Goal: Find specific page/section: Locate a particular part of the current website

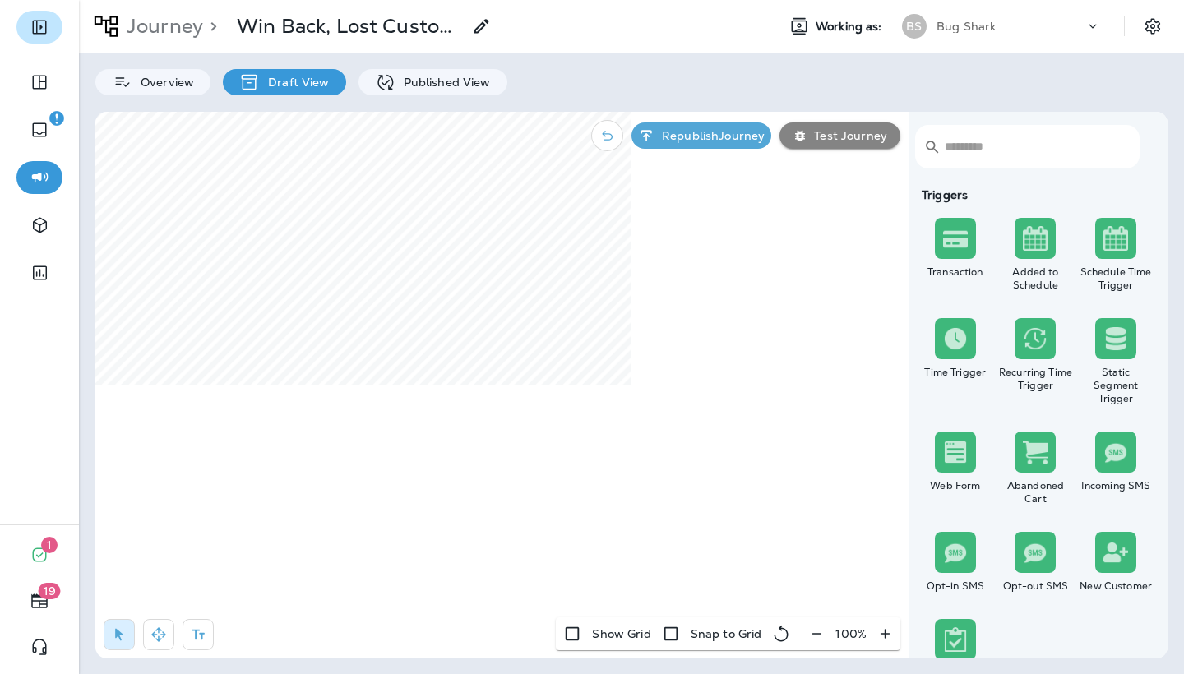
click at [40, 35] on icon "Expand Sidebar" at bounding box center [40, 27] width 20 height 20
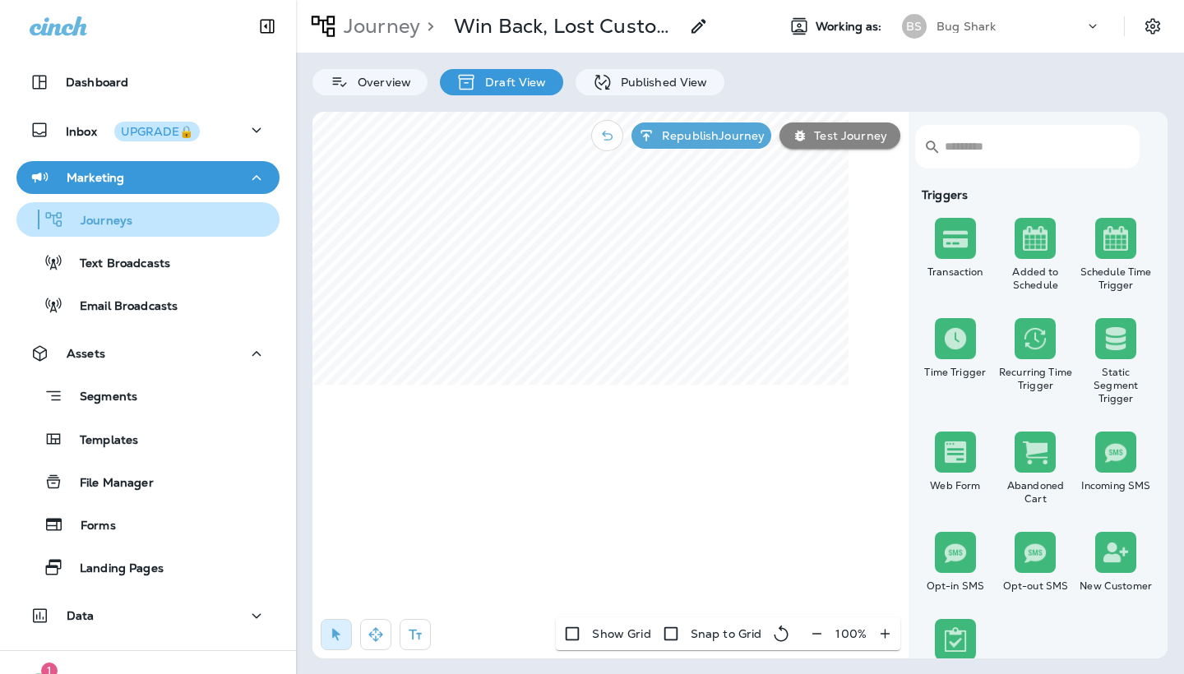
click at [162, 221] on div "Journeys" at bounding box center [148, 219] width 250 height 25
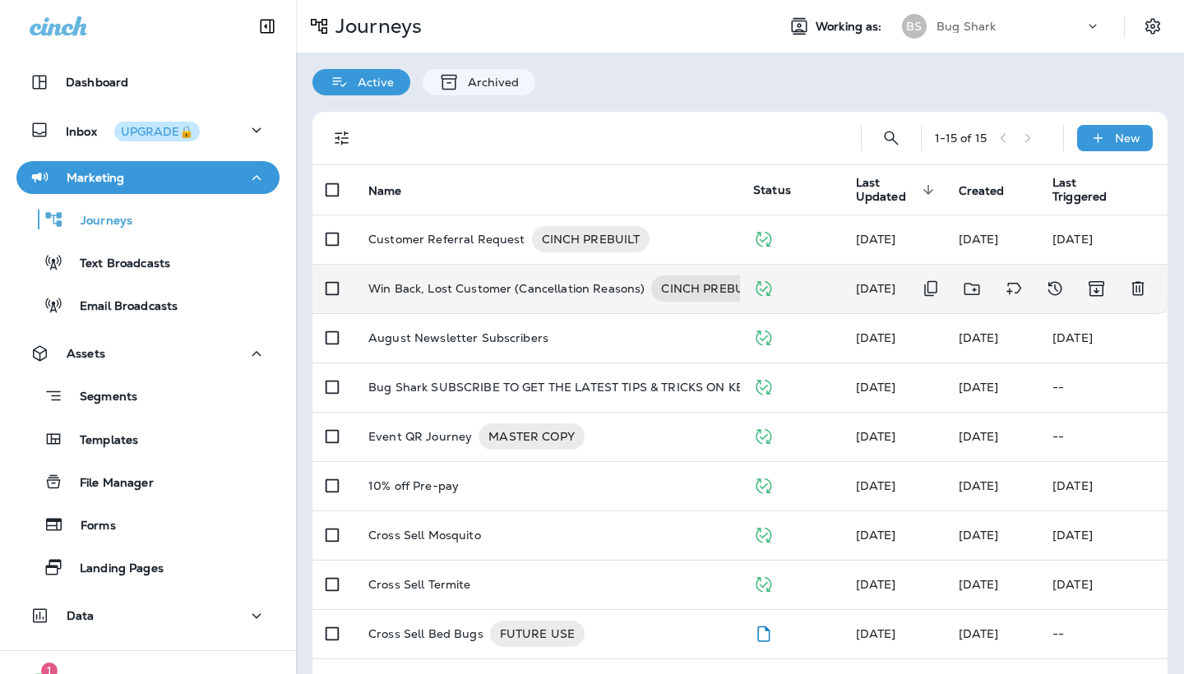
click at [470, 280] on p "Win Back, Lost Customer (Cancellation Reasons)" at bounding box center [506, 289] width 276 height 26
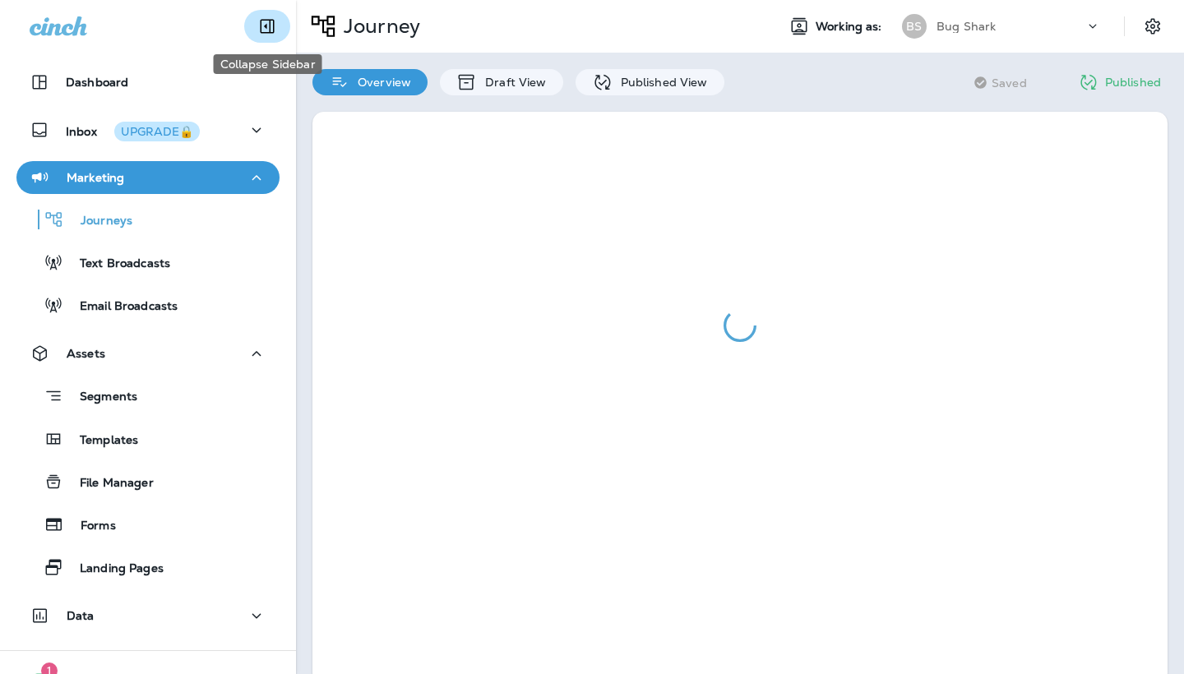
click at [256, 25] on button "Collapse Sidebar" at bounding box center [267, 26] width 46 height 33
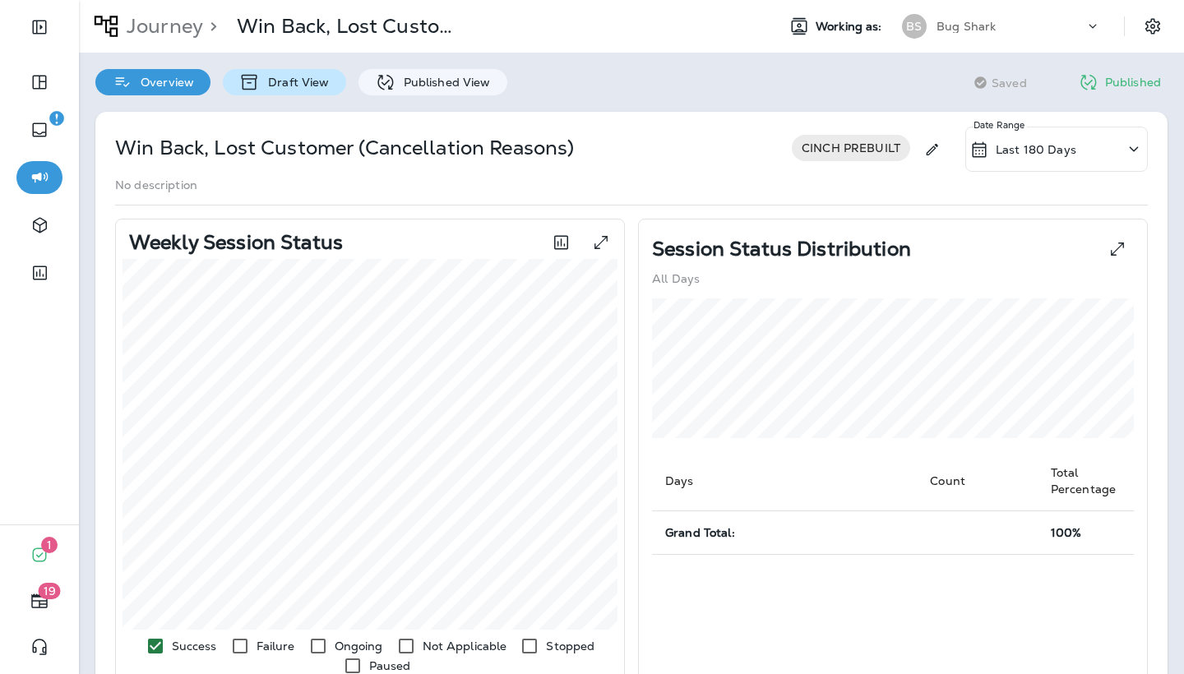
click at [301, 84] on p "Draft View" at bounding box center [294, 82] width 69 height 13
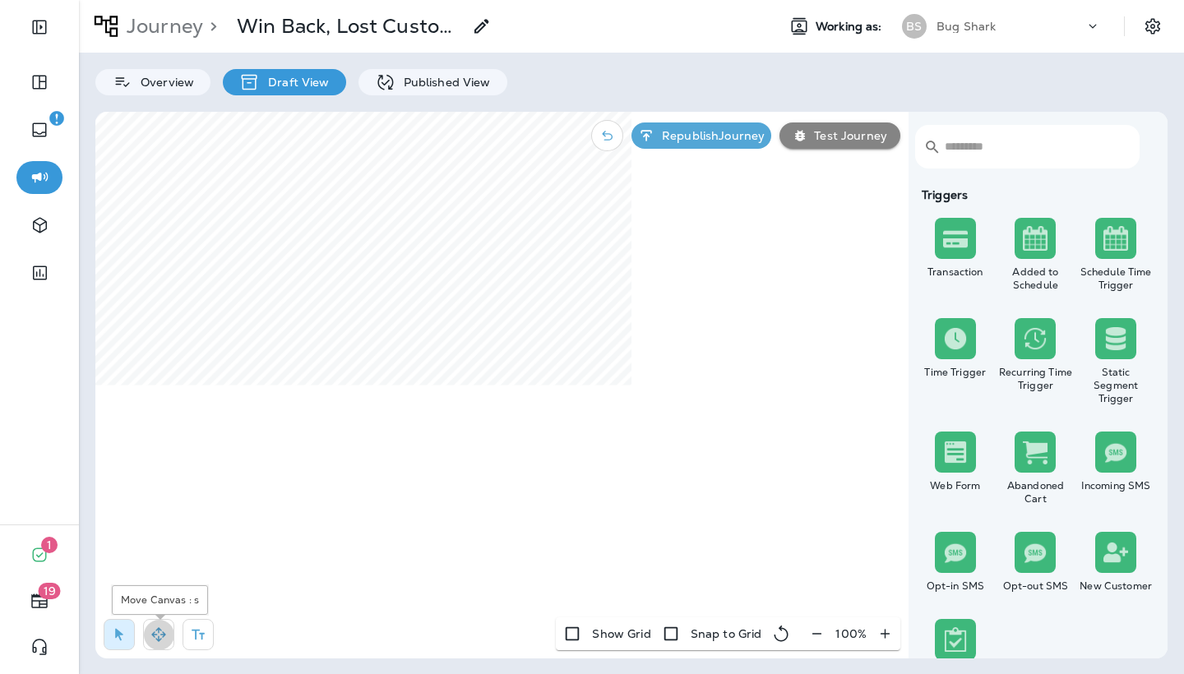
click at [150, 640] on button "button" at bounding box center [158, 634] width 31 height 31
click at [407, 81] on p "Published View" at bounding box center [443, 82] width 95 height 13
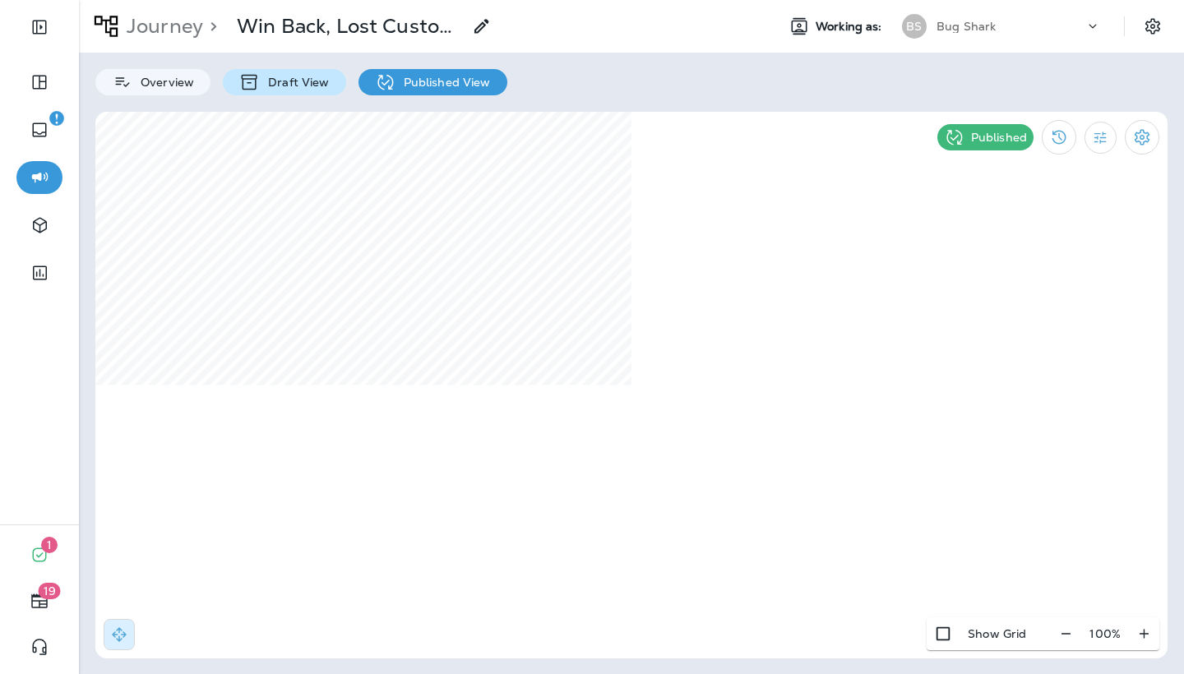
click at [315, 86] on p "Draft View" at bounding box center [294, 82] width 69 height 13
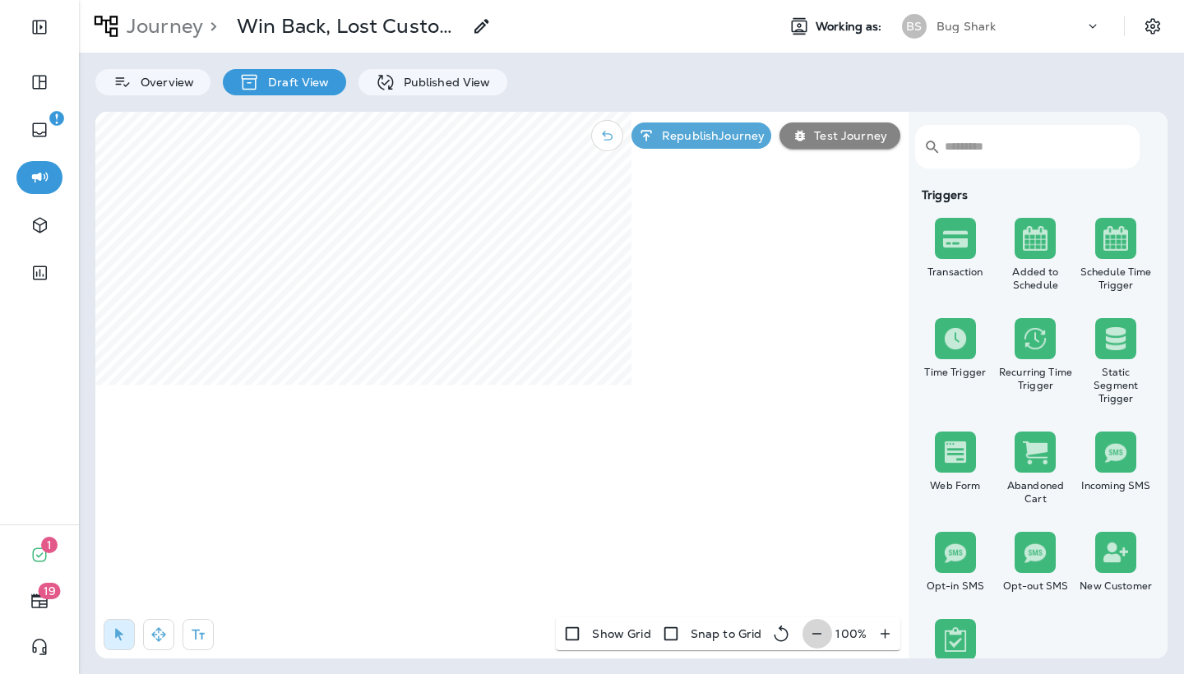
click at [818, 636] on icon "button" at bounding box center [816, 634] width 17 height 16
click at [818, 636] on icon "button" at bounding box center [823, 634] width 17 height 16
click at [818, 637] on icon "button" at bounding box center [823, 634] width 17 height 16
click at [459, 88] on p "Published View" at bounding box center [443, 82] width 95 height 13
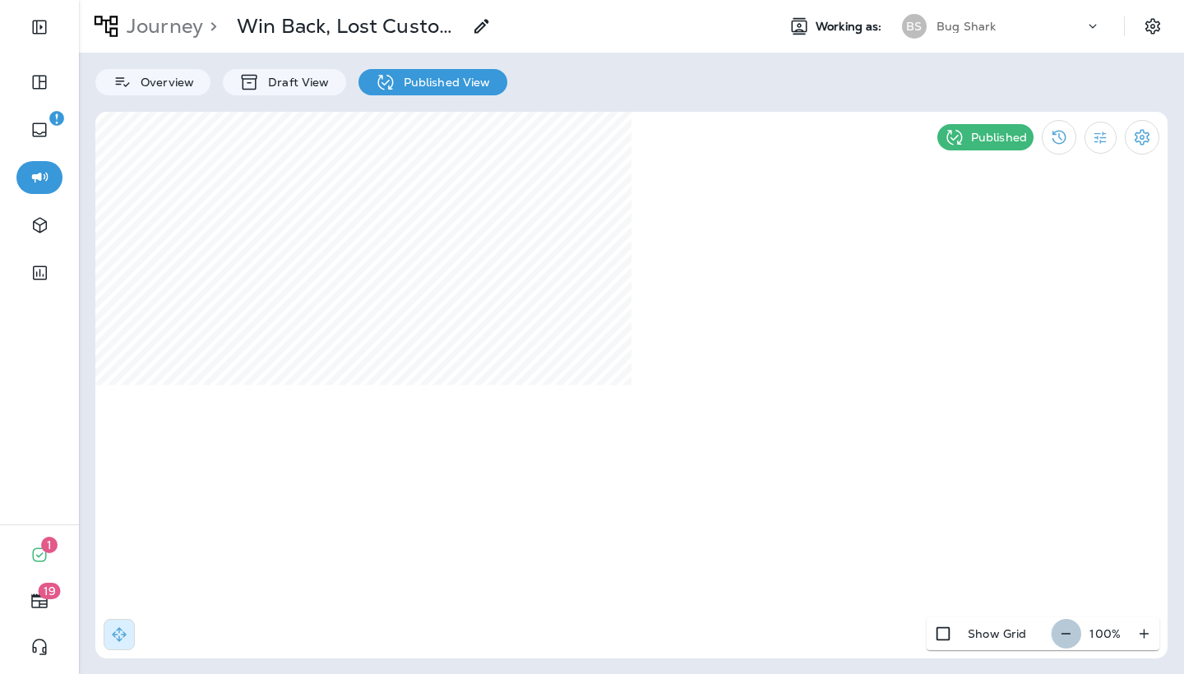
click at [1071, 627] on icon "button" at bounding box center [1066, 634] width 17 height 16
click at [1071, 627] on icon "button" at bounding box center [1072, 634] width 17 height 16
click at [671, 104] on div "Journey > Win Back, Lost Customer (Cancellation Reasons) Working as: BS Bug Sha…" at bounding box center [631, 337] width 1105 height 674
click at [697, 67] on div "Journey > Win Back, Lost Customer (Cancellation Reasons) Working as: BS Bug Sha…" at bounding box center [631, 337] width 1105 height 674
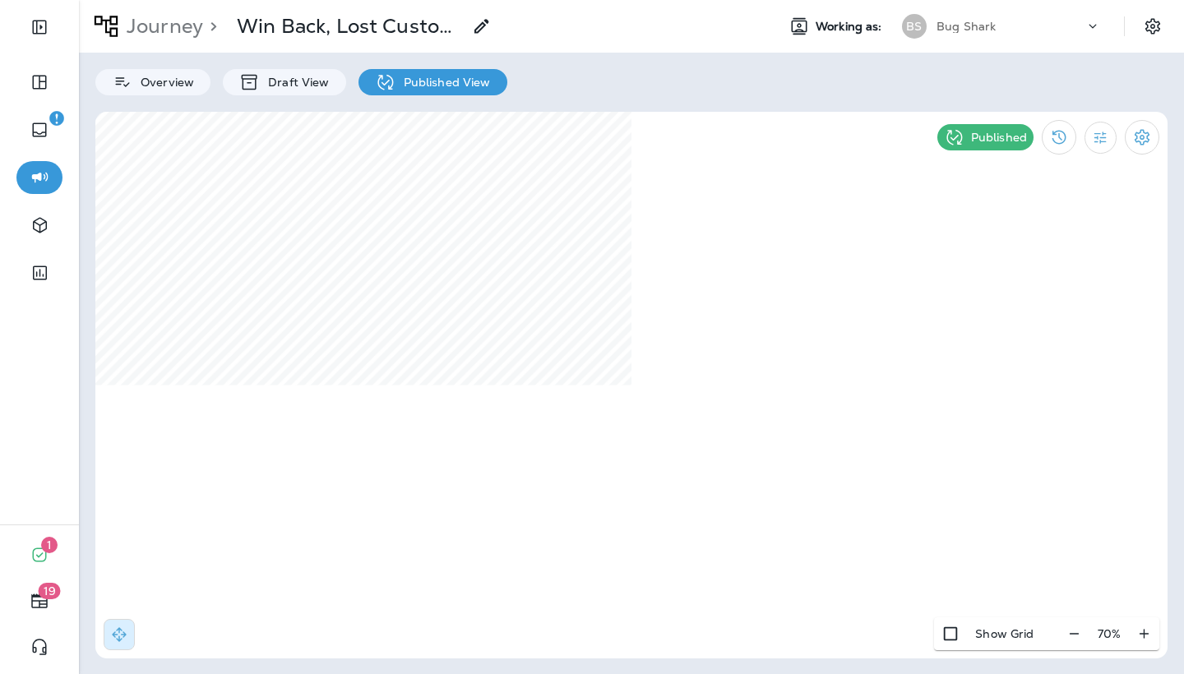
click at [744, 668] on div "Journey > Win Back, Lost Customer (Cancellation Reasons) Working as: BS Bug Sha…" at bounding box center [631, 337] width 1105 height 674
click at [491, 25] on icon at bounding box center [482, 26] width 20 height 20
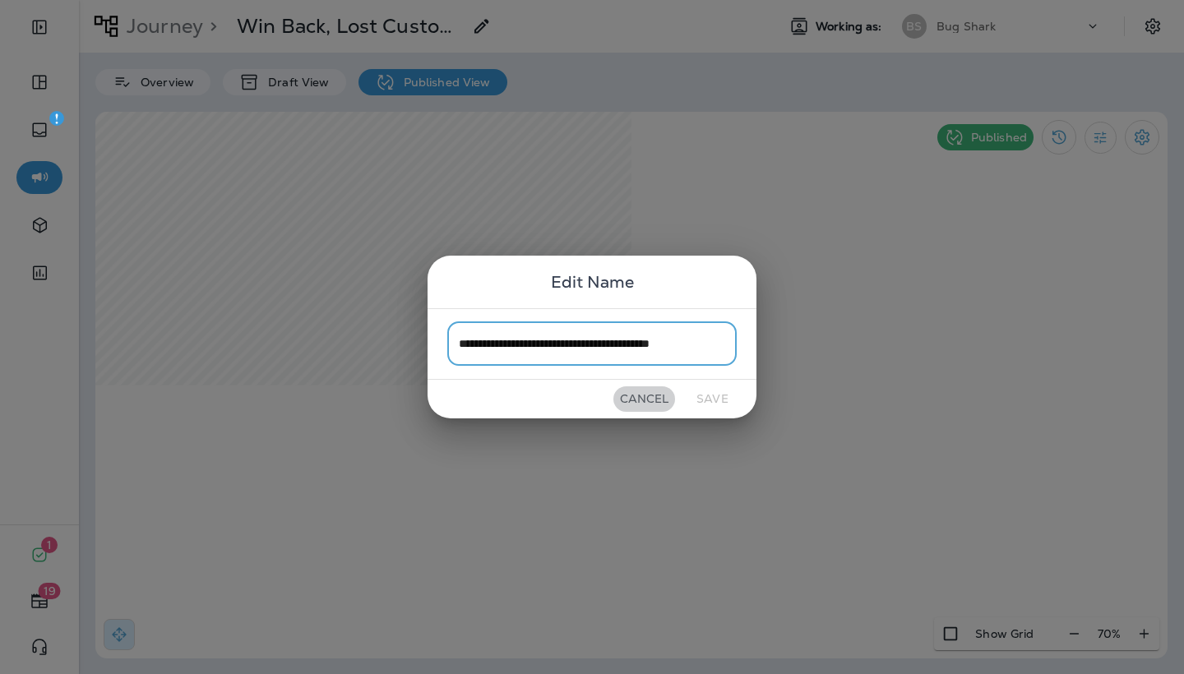
click at [646, 396] on button "Cancel" at bounding box center [645, 399] width 62 height 25
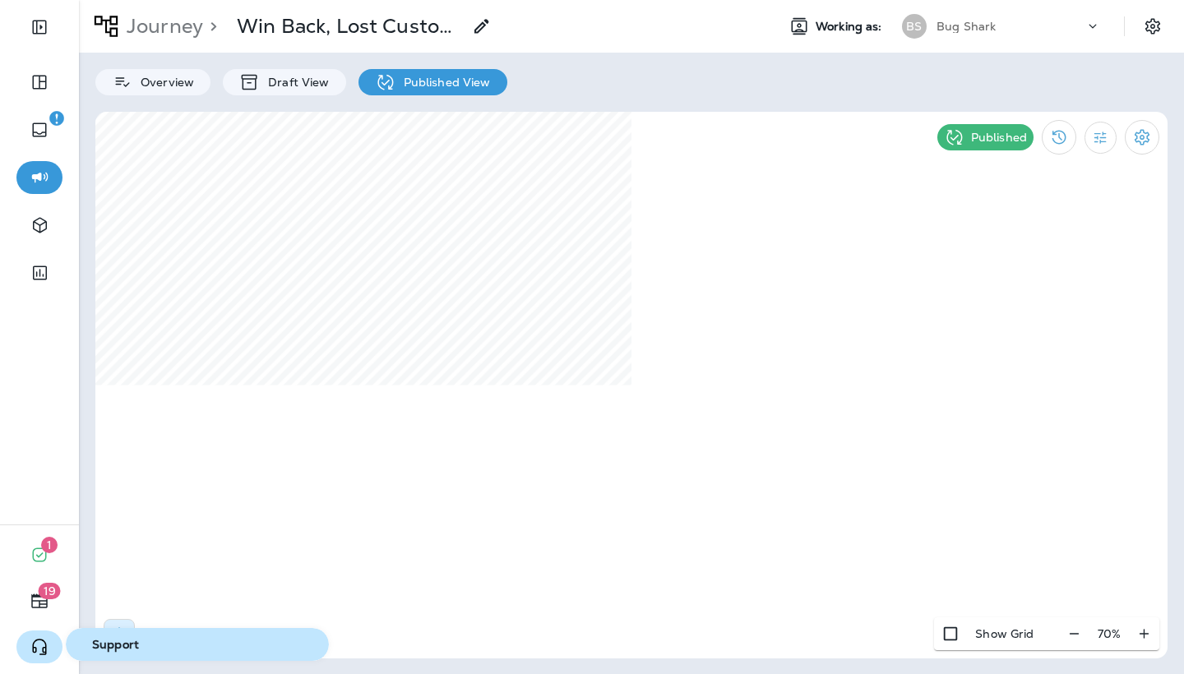
click at [40, 655] on icon "button" at bounding box center [40, 647] width 20 height 20
